Goal: Task Accomplishment & Management: Use online tool/utility

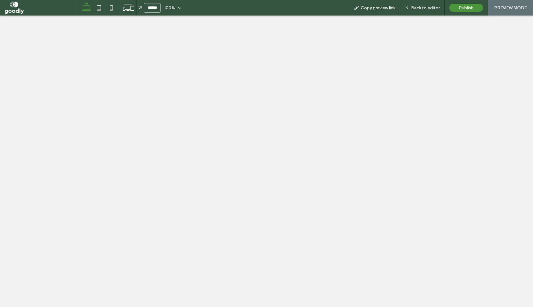
click at [424, 7] on span "Back to editor" at bounding box center [425, 7] width 29 height 5
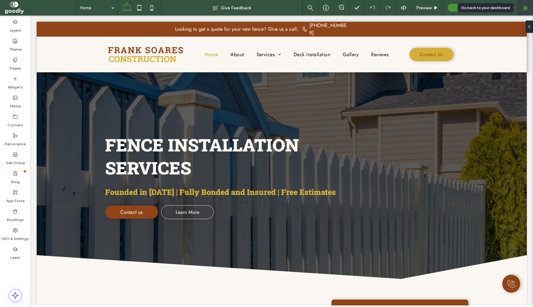
click at [522, 11] on div at bounding box center [525, 8] width 16 height 16
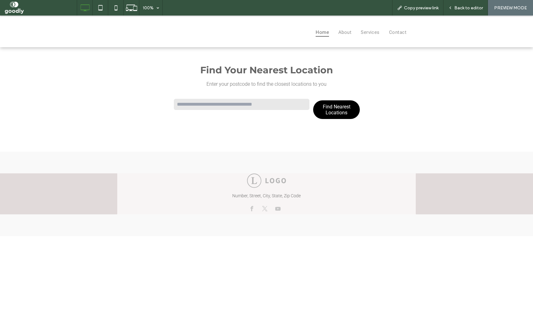
type input "*"
type input "******"
click at [313, 97] on button "Find Nearest Locations" at bounding box center [336, 109] width 47 height 25
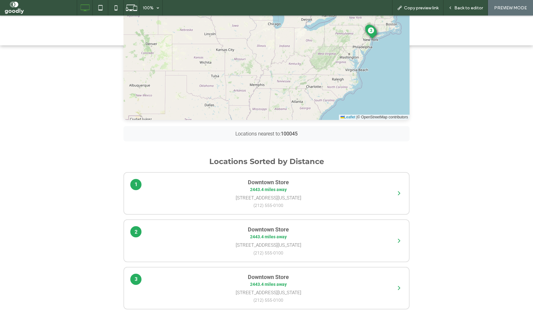
scroll to position [164, 0]
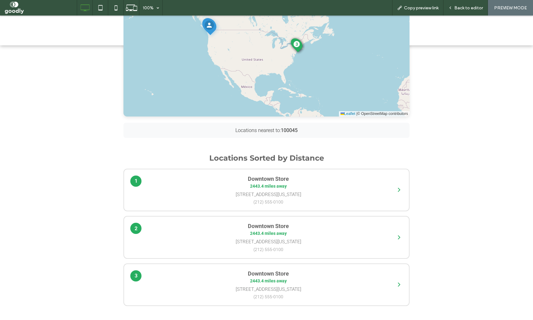
drag, startPoint x: 312, startPoint y: 44, endPoint x: 321, endPoint y: 75, distance: 31.8
click at [321, 75] on div "Home About Services Contact Find Your Nearest Location Enter your postcode to f…" at bounding box center [266, 129] width 533 height 556
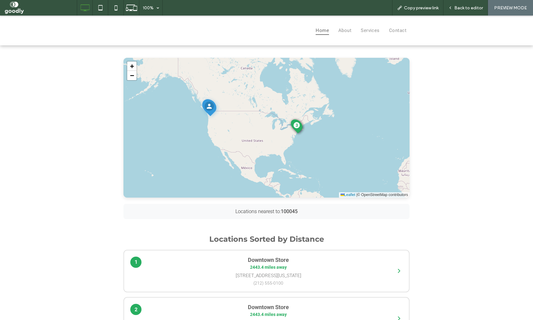
scroll to position [82, 0]
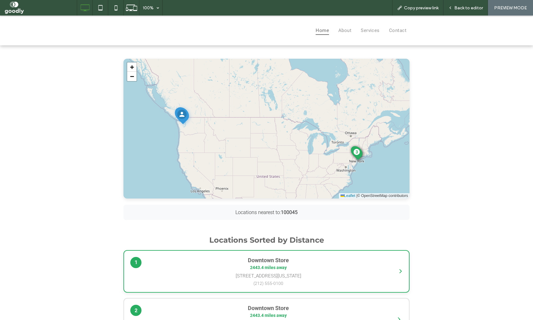
click at [305, 268] on span "2443.4 miles away" at bounding box center [268, 267] width 244 height 5
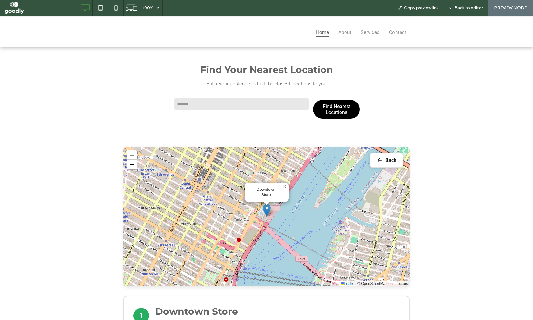
scroll to position [0, 0]
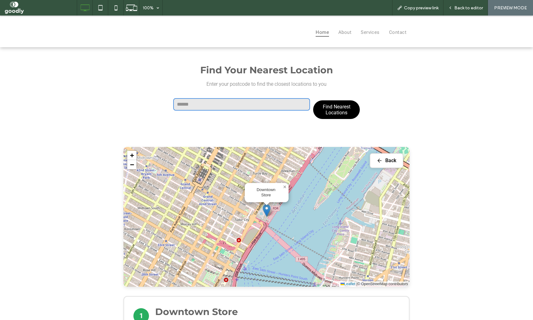
click at [222, 104] on input "******" at bounding box center [241, 104] width 137 height 12
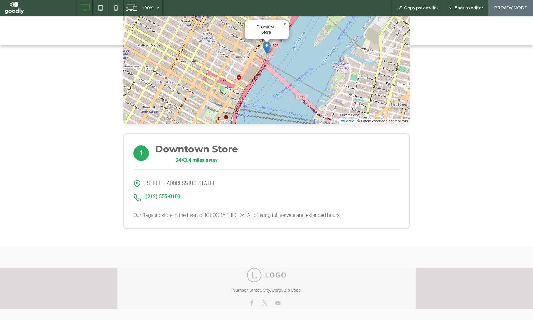
scroll to position [164, 0]
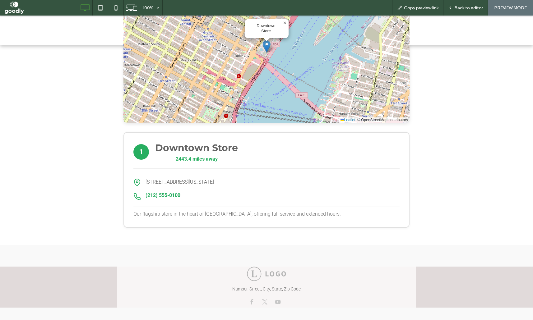
click at [201, 169] on div "1 Downtown Store 2443.4 miles away 123 Main Street, New York, NY 10001 (212) 55…" at bounding box center [266, 180] width 286 height 96
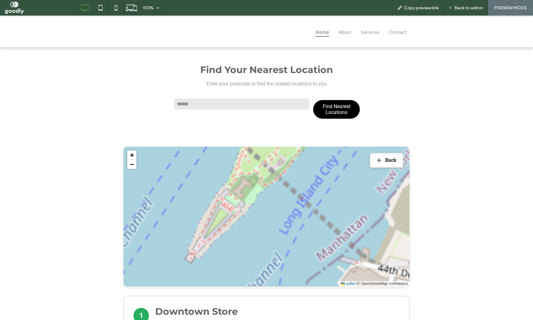
scroll to position [0, 0]
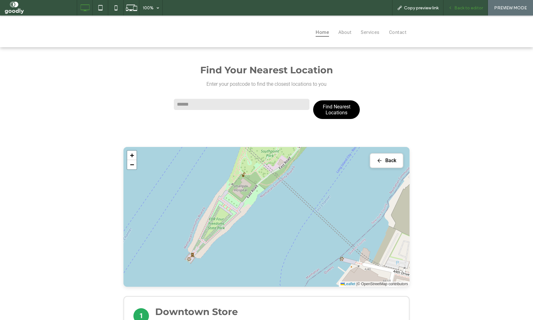
click at [466, 9] on span "Back to editor" at bounding box center [468, 7] width 29 height 5
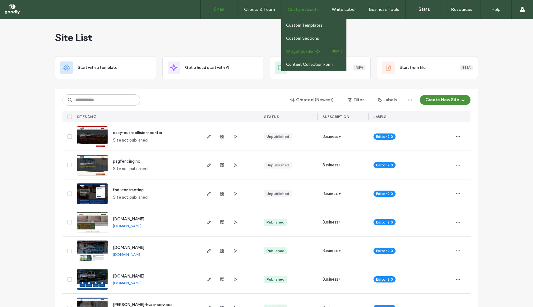
click at [312, 52] on label "Widget Builder" at bounding box center [299, 51] width 27 height 5
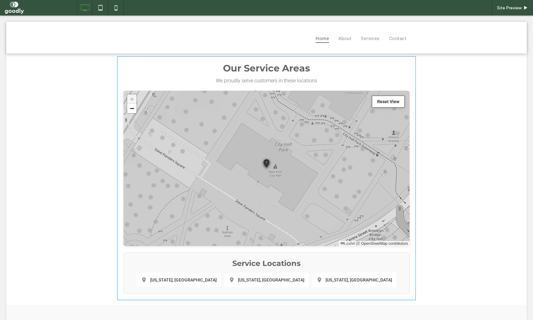
click at [273, 285] on span at bounding box center [266, 178] width 298 height 244
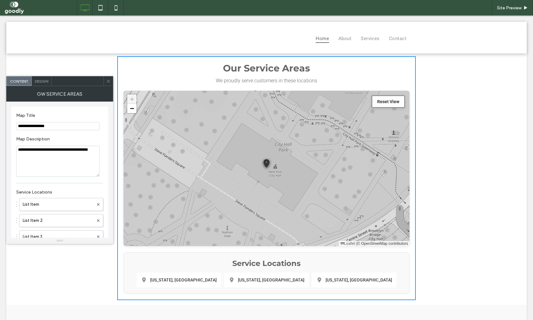
click at [107, 83] on icon at bounding box center [108, 81] width 5 height 5
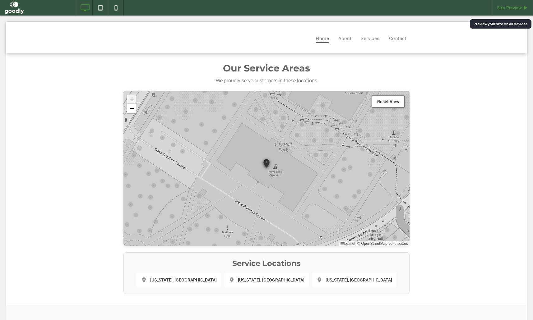
click at [527, 8] on icon at bounding box center [525, 8] width 5 height 5
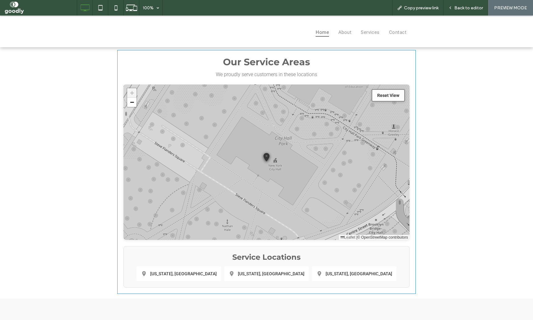
click at [278, 272] on span at bounding box center [266, 172] width 298 height 244
click at [327, 277] on span at bounding box center [266, 172] width 298 height 244
click at [230, 279] on span at bounding box center [266, 172] width 298 height 244
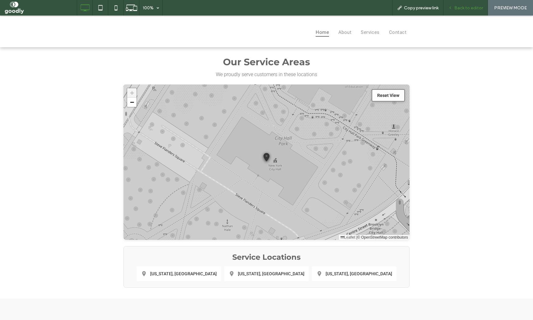
click at [465, 13] on div "Back to editor" at bounding box center [465, 8] width 44 height 16
click at [468, 14] on div "Back to editor" at bounding box center [465, 8] width 44 height 16
click at [473, 7] on span "Back to editor" at bounding box center [468, 7] width 29 height 5
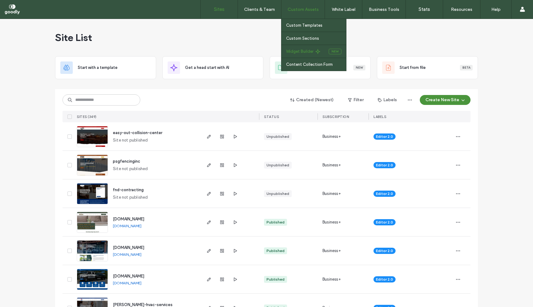
click at [308, 48] on link "Widget Builder" at bounding box center [307, 51] width 43 height 13
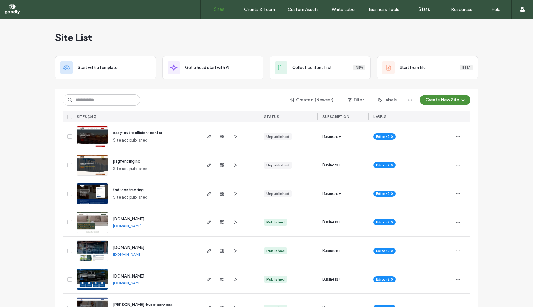
click at [131, 161] on span "psgfencinginc" at bounding box center [126, 161] width 27 height 5
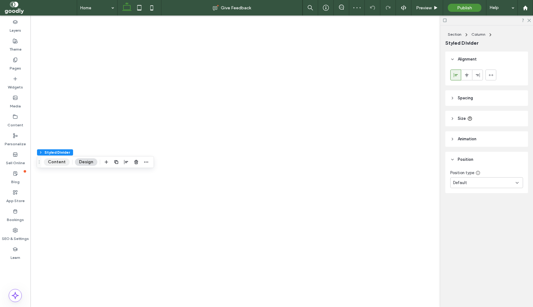
click at [62, 164] on button "Content" at bounding box center [57, 161] width 26 height 7
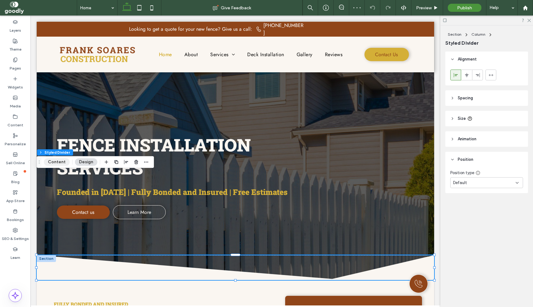
scroll to position [82, 0]
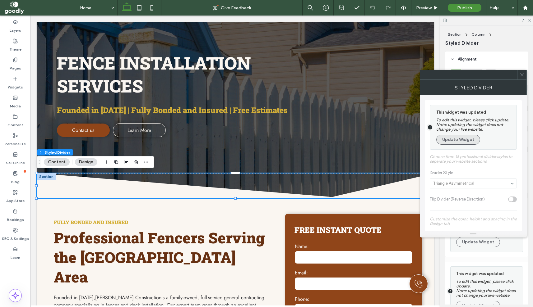
click at [460, 141] on button "Update Widget" at bounding box center [458, 140] width 44 height 10
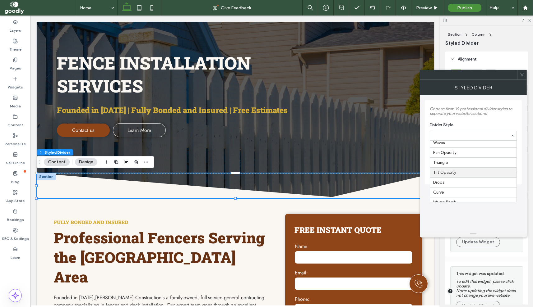
scroll to position [0, 0]
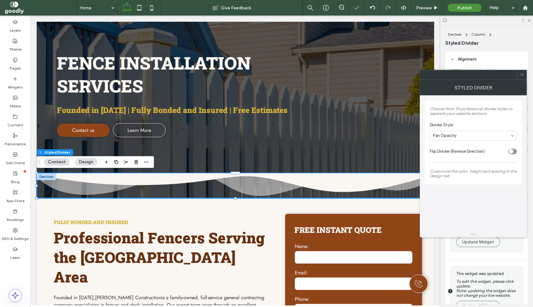
click at [516, 152] on div "toggle" at bounding box center [512, 152] width 9 height 6
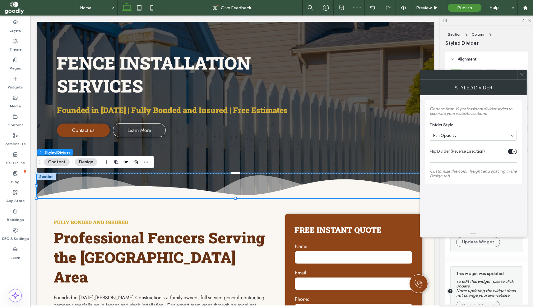
click at [522, 75] on icon at bounding box center [521, 74] width 5 height 5
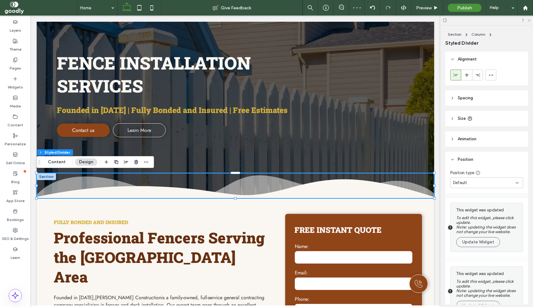
click at [527, 21] on icon at bounding box center [528, 20] width 4 height 4
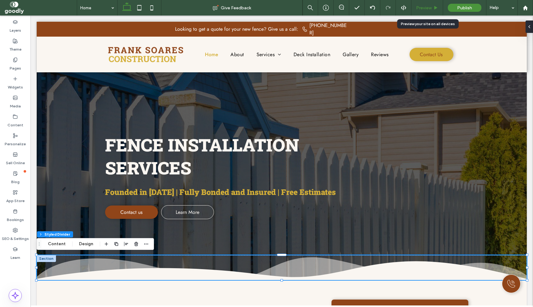
click at [425, 11] on div "Preview" at bounding box center [427, 8] width 32 height 16
click at [428, 10] on span "Preview" at bounding box center [424, 7] width 16 height 5
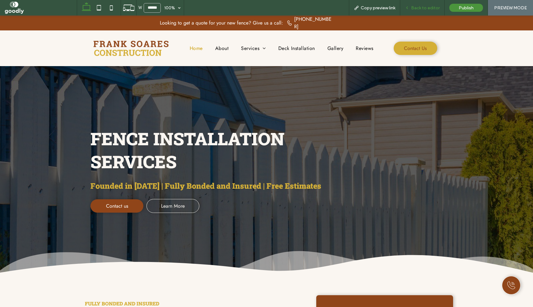
click at [428, 11] on div "Back to editor" at bounding box center [422, 8] width 44 height 16
click at [419, 7] on span "Back to editor" at bounding box center [425, 7] width 29 height 5
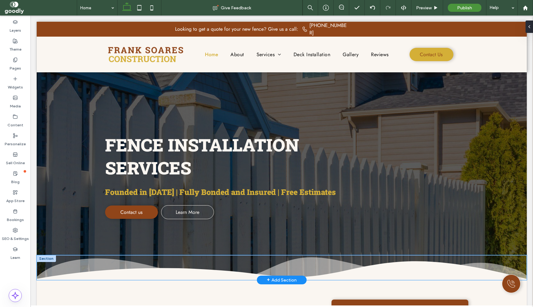
click at [89, 273] on icon at bounding box center [282, 270] width 490 height 19
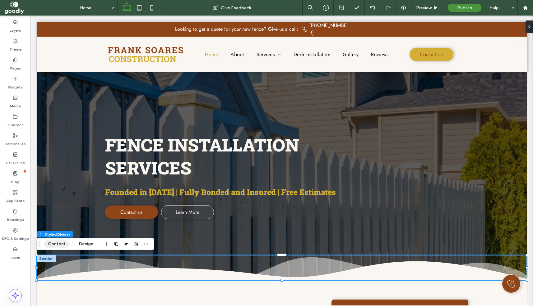
drag, startPoint x: 56, startPoint y: 243, endPoint x: 178, endPoint y: 231, distance: 123.0
click at [56, 243] on button "Content" at bounding box center [57, 244] width 26 height 7
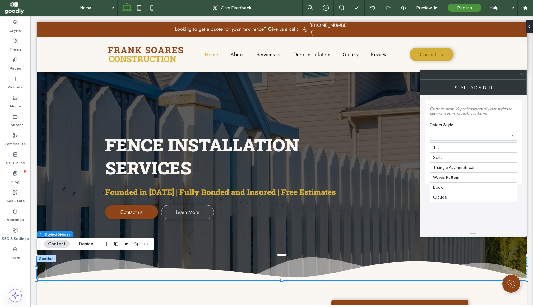
scroll to position [77, 0]
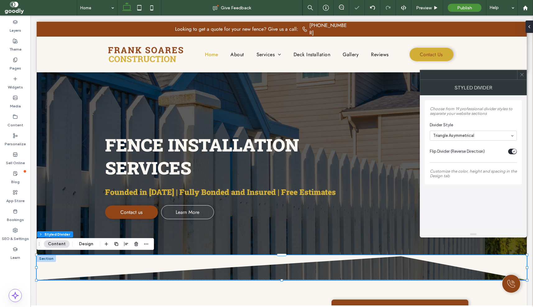
click at [511, 152] on div "toggle" at bounding box center [512, 152] width 9 height 6
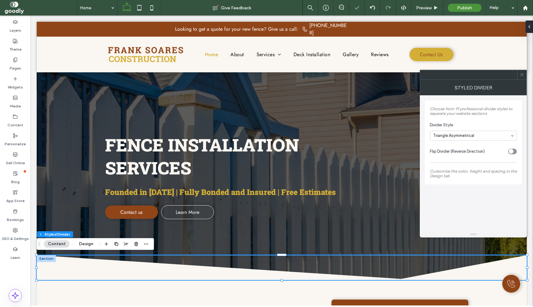
drag, startPoint x: 520, startPoint y: 74, endPoint x: 492, endPoint y: 52, distance: 35.4
click at [520, 74] on icon at bounding box center [521, 74] width 5 height 5
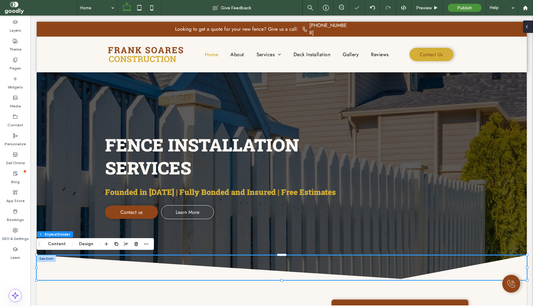
click at [528, 28] on icon at bounding box center [526, 26] width 5 height 5
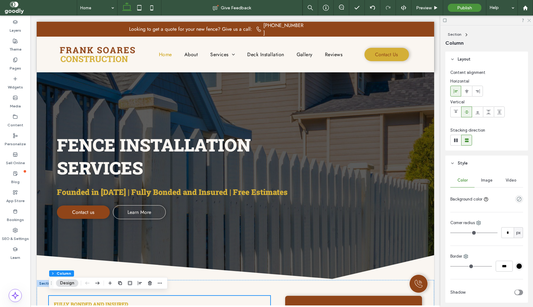
click at [528, 20] on use at bounding box center [528, 20] width 3 height 3
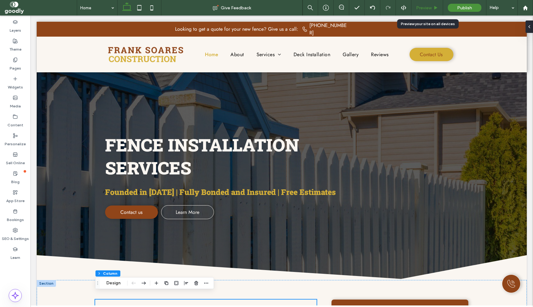
click at [424, 6] on span "Preview" at bounding box center [424, 7] width 16 height 5
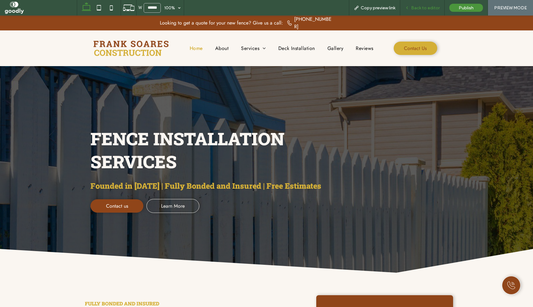
click at [428, 11] on div "Back to editor" at bounding box center [422, 8] width 44 height 16
click at [427, 8] on span "Back to editor" at bounding box center [425, 7] width 29 height 5
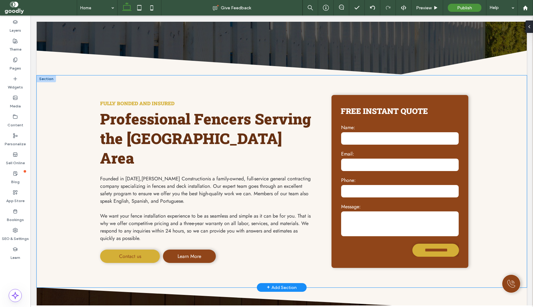
scroll to position [205, 0]
